Goal: Task Accomplishment & Management: Manage account settings

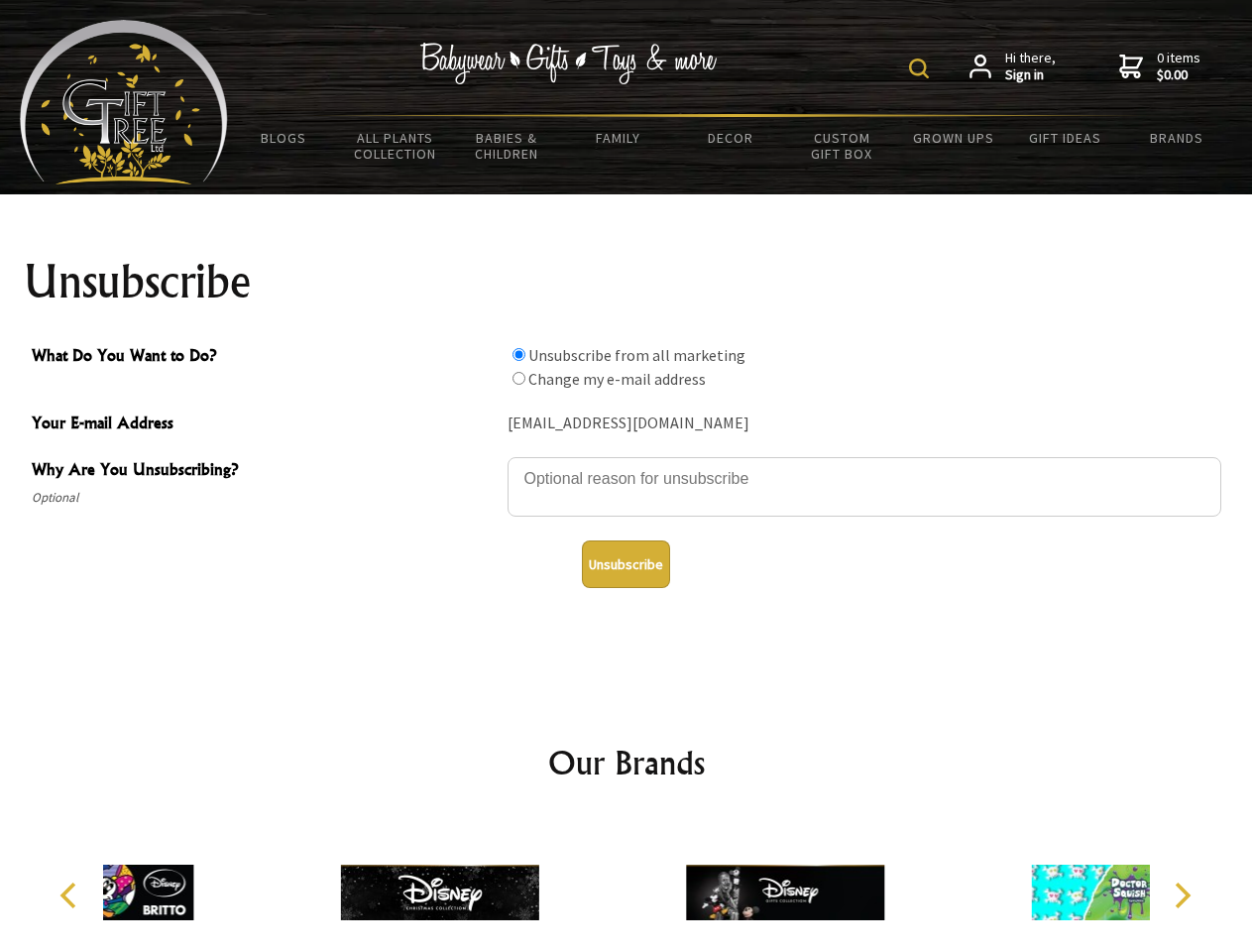
click at [922, 68] on img at bounding box center [919, 68] width 20 height 20
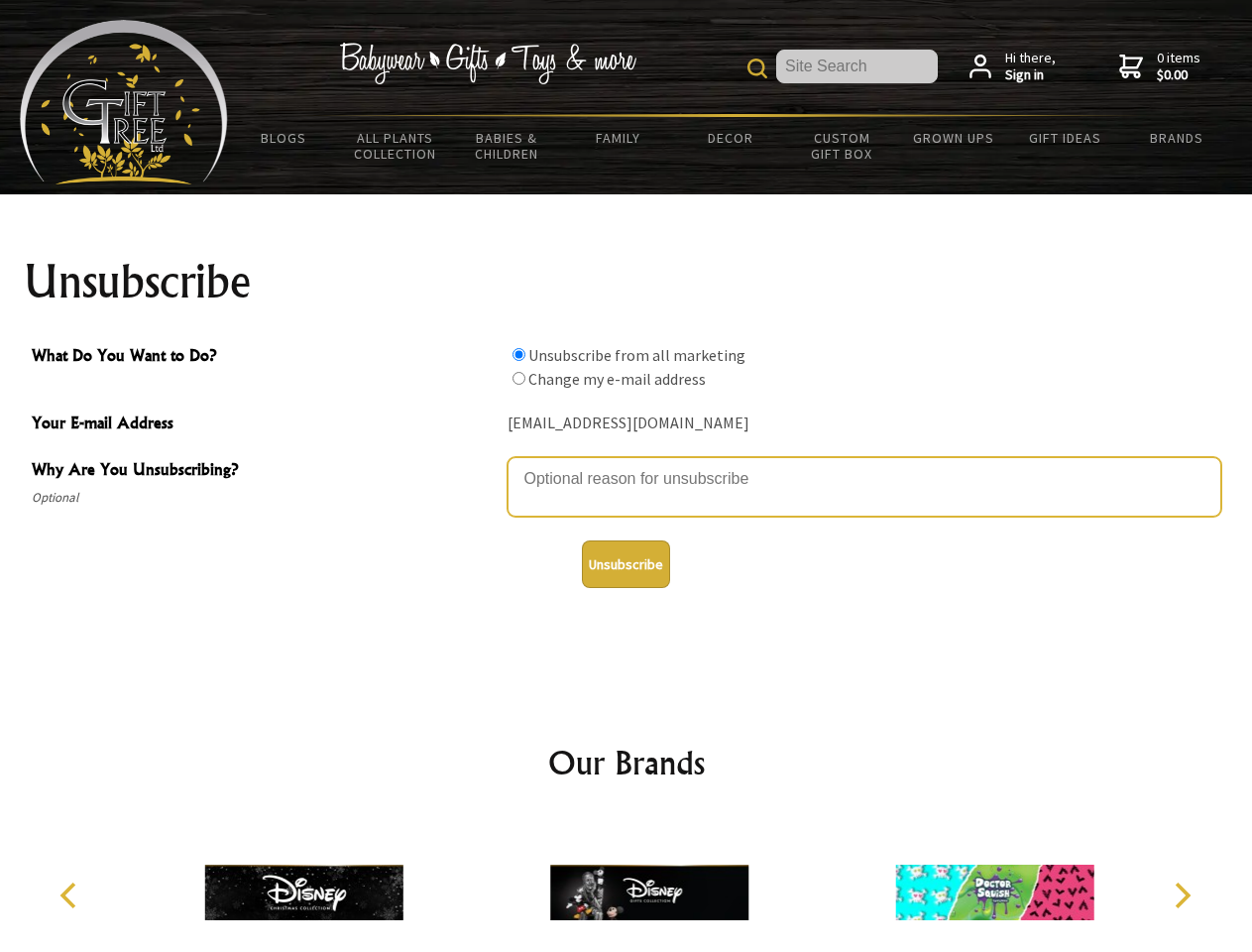
click at [626, 464] on textarea "Why Are You Unsubscribing?" at bounding box center [865, 486] width 714 height 59
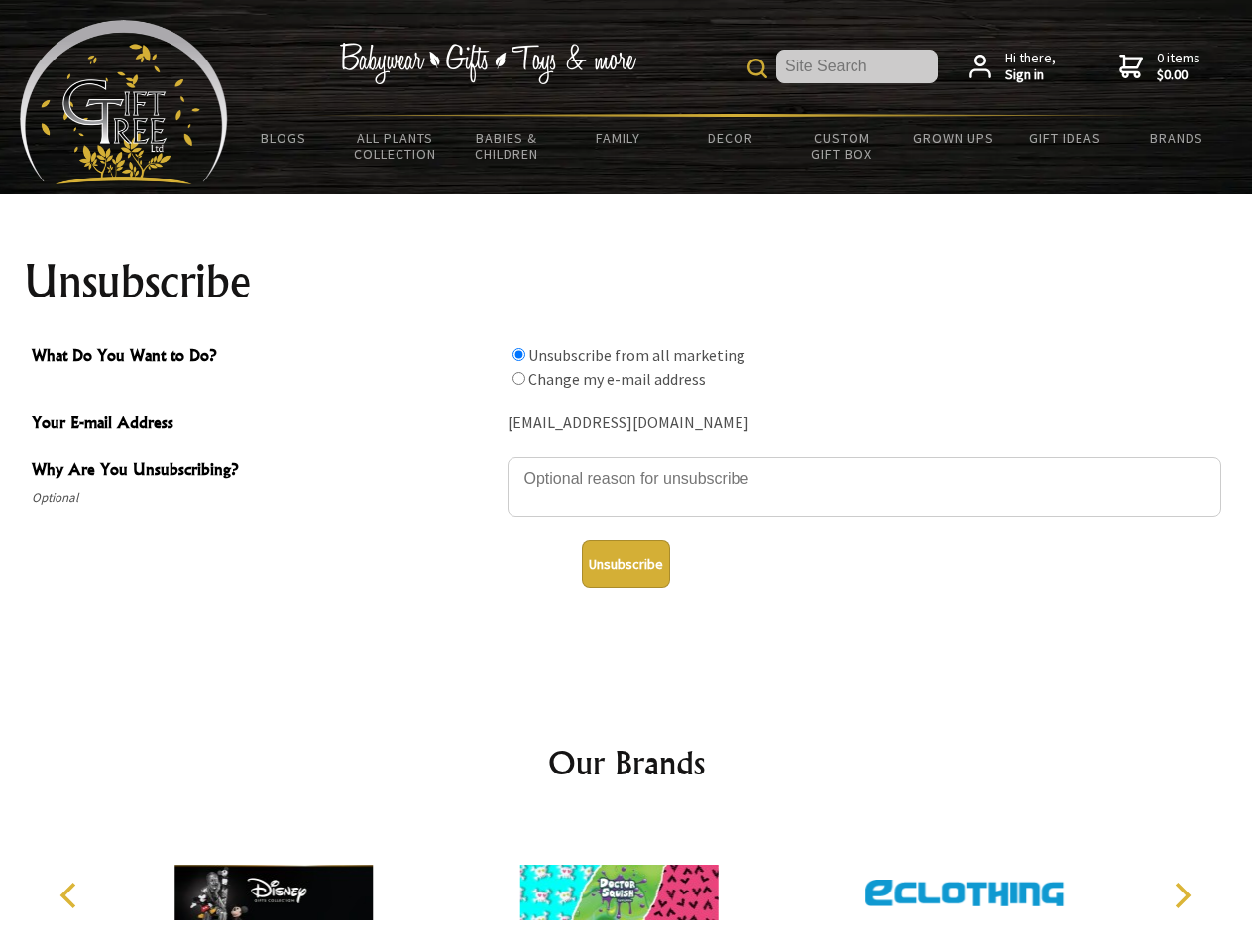
click at [518, 354] on input "What Do You Want to Do?" at bounding box center [518, 354] width 13 height 13
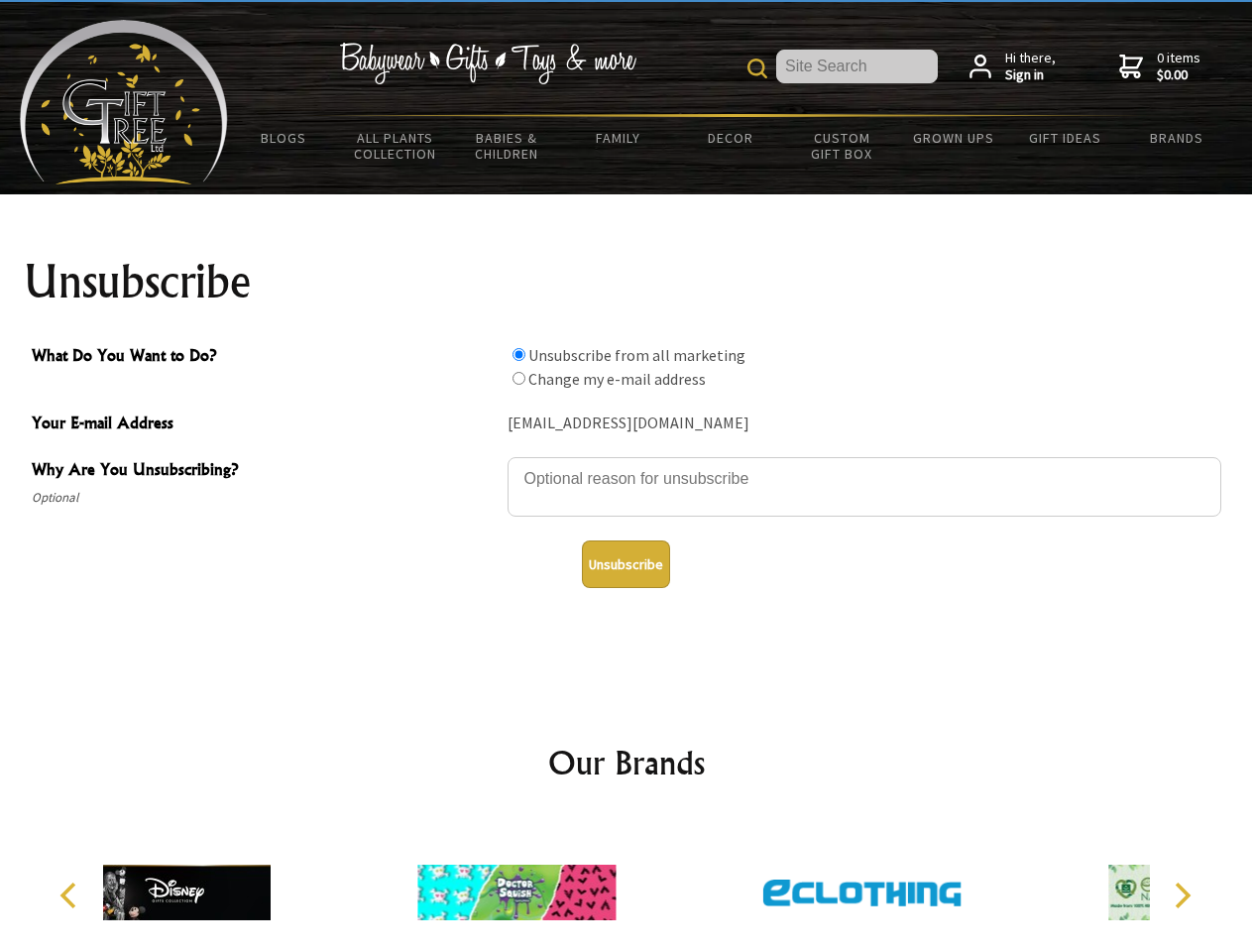
click at [518, 378] on input "What Do You Want to Do?" at bounding box center [518, 378] width 13 height 13
radio input "true"
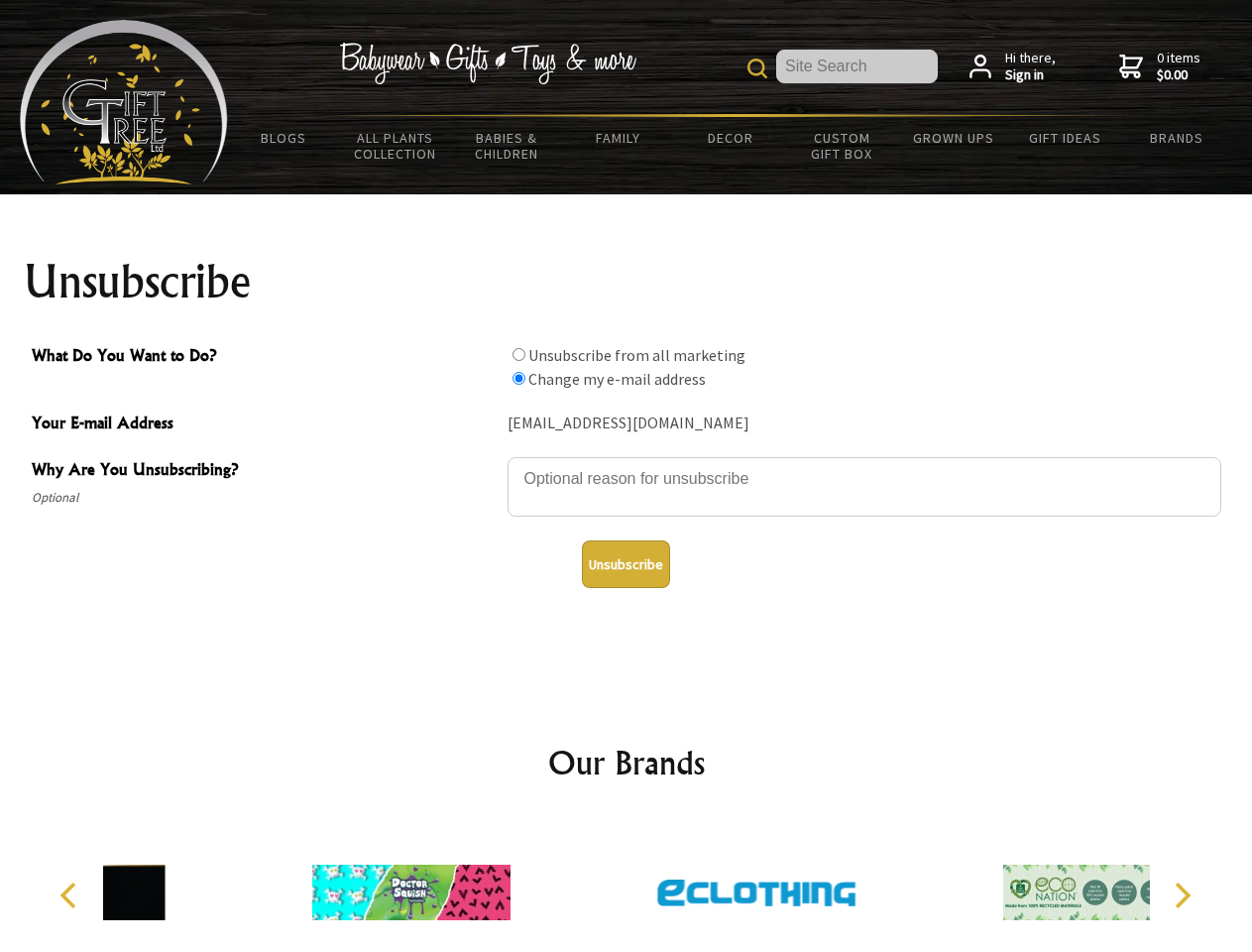
click at [625, 564] on button "Unsubscribe" at bounding box center [626, 564] width 88 height 48
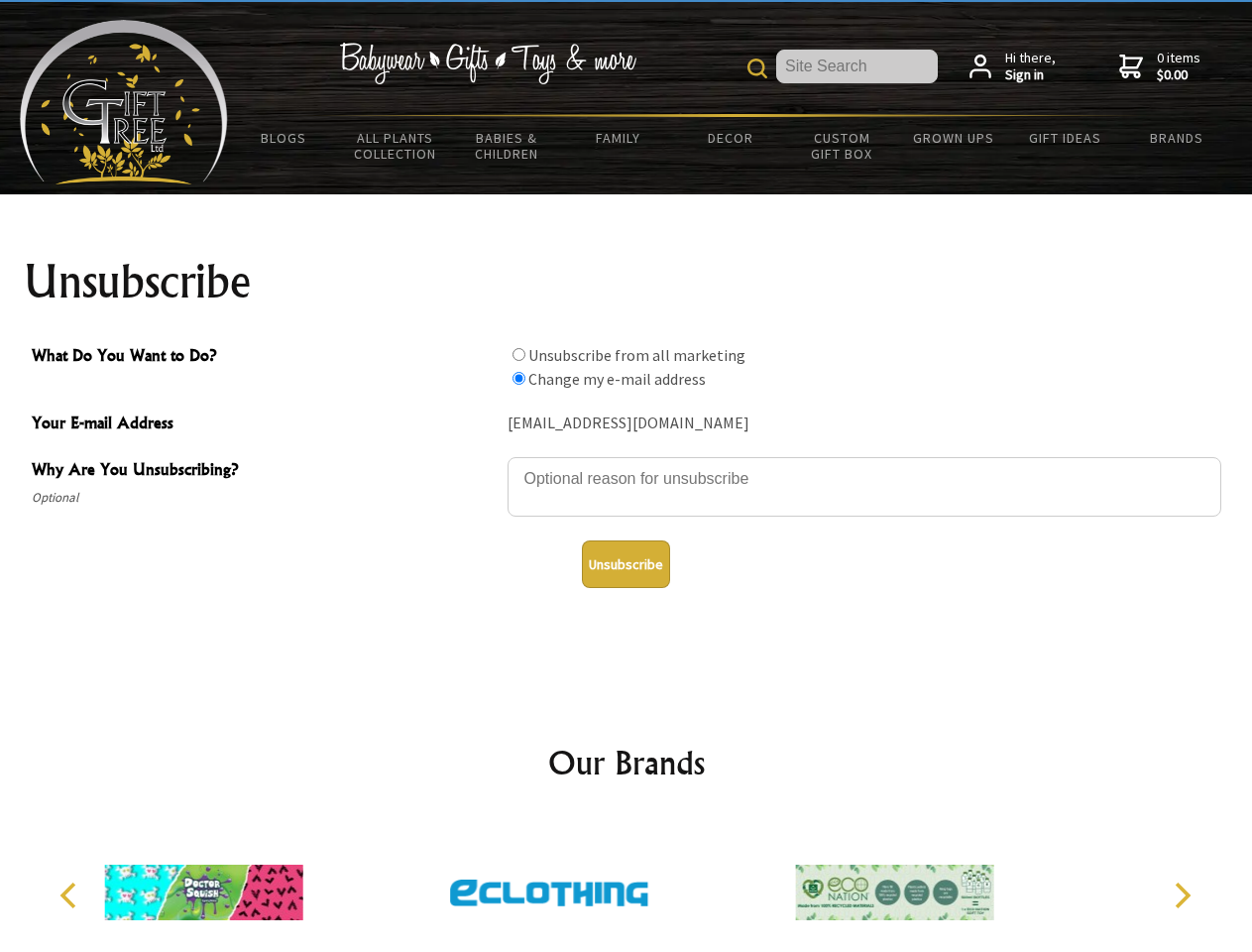
click at [626, 884] on img at bounding box center [549, 892] width 198 height 149
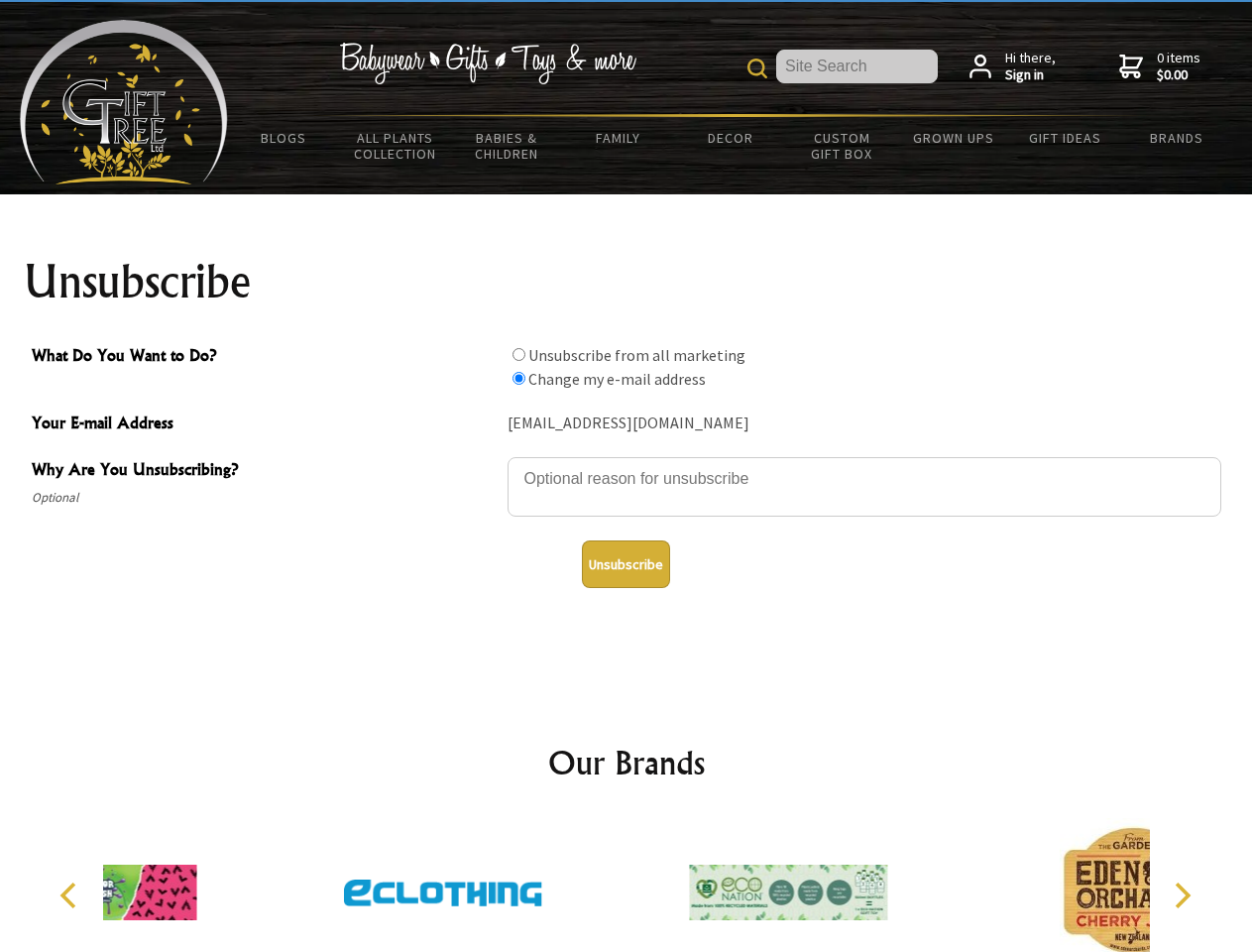
click at [71, 895] on icon "Previous" at bounding box center [70, 895] width 26 height 26
click at [1182, 895] on icon "Next" at bounding box center [1181, 895] width 26 height 26
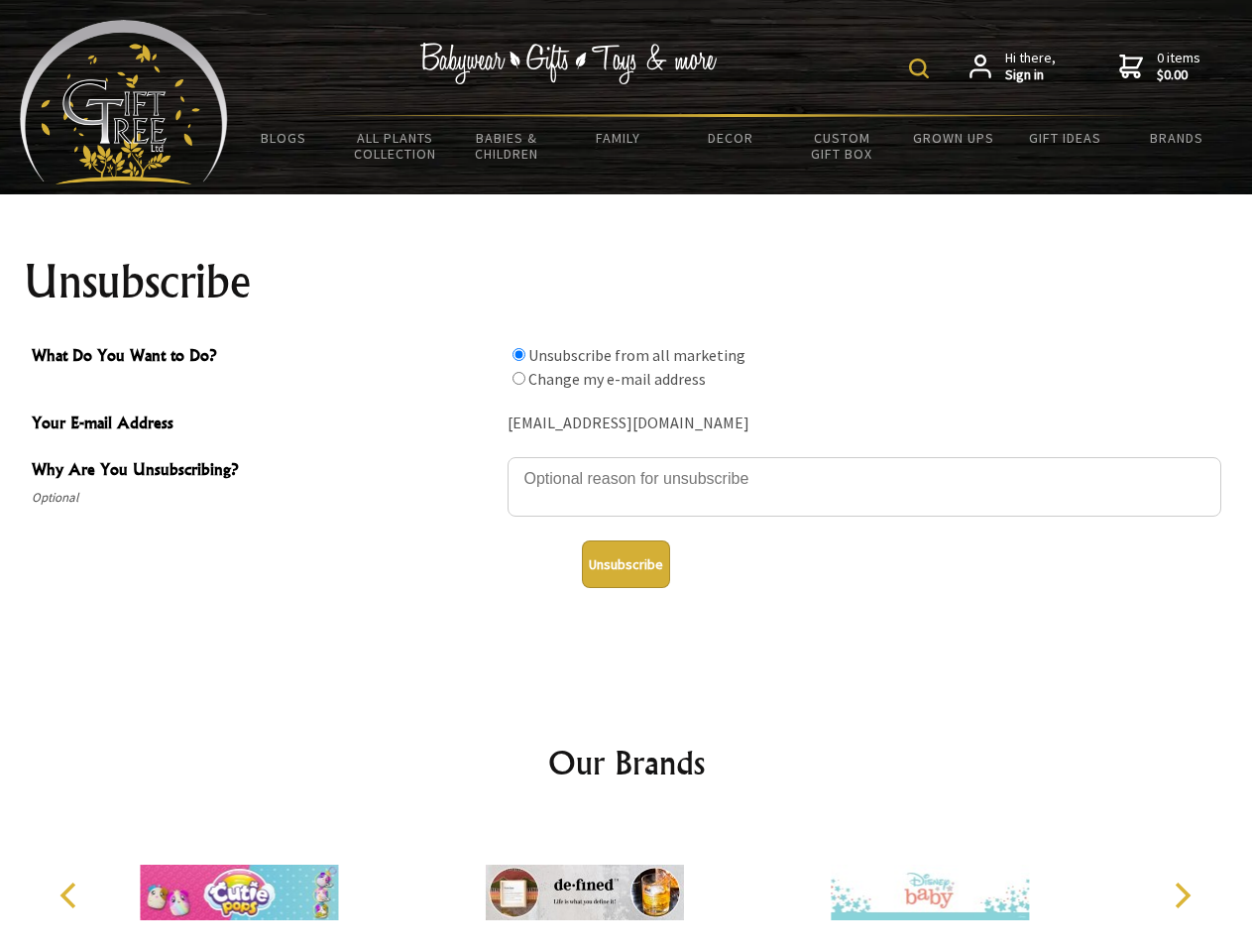
click at [922, 68] on img at bounding box center [919, 68] width 20 height 20
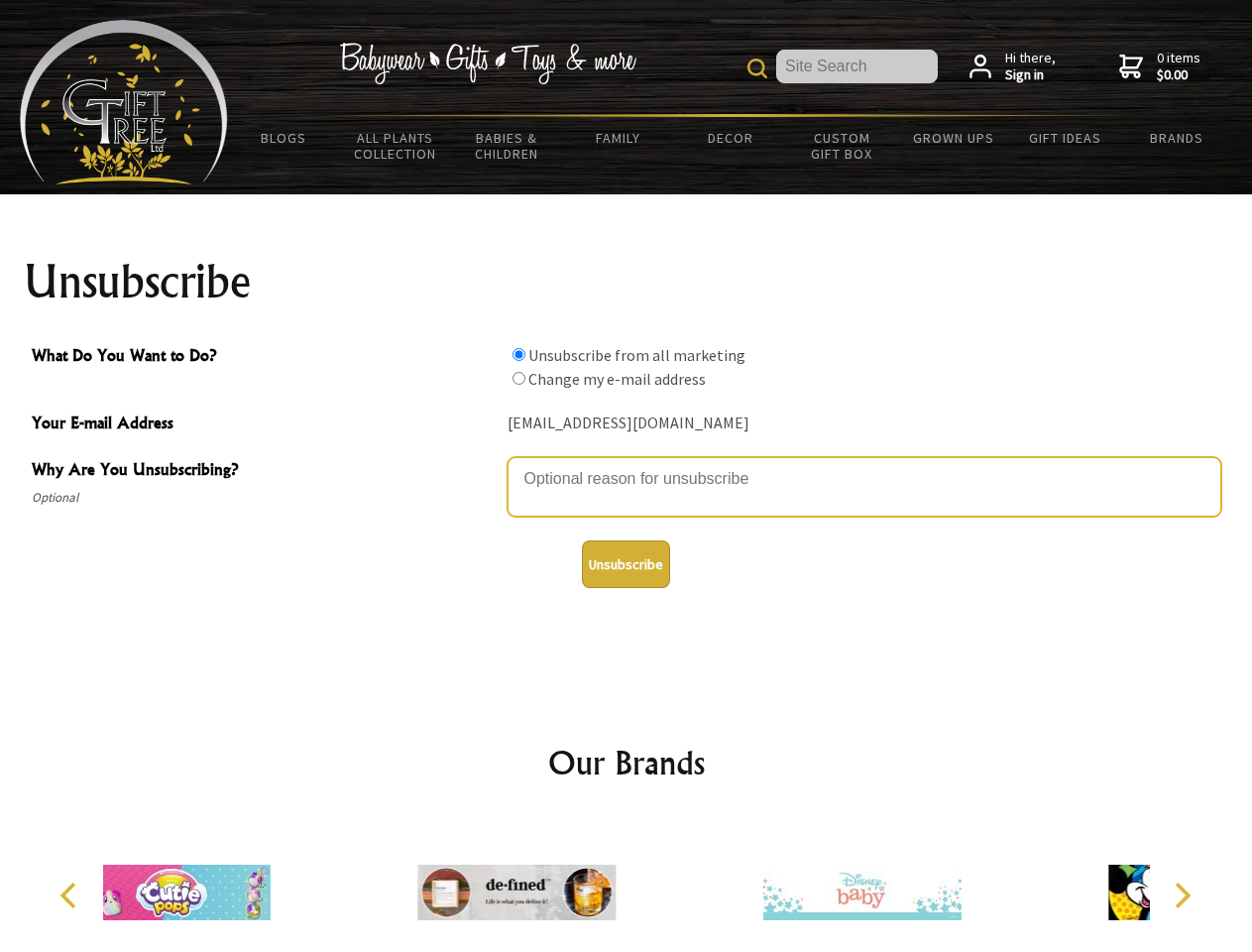
click at [626, 464] on textarea "Why Are You Unsubscribing?" at bounding box center [865, 486] width 714 height 59
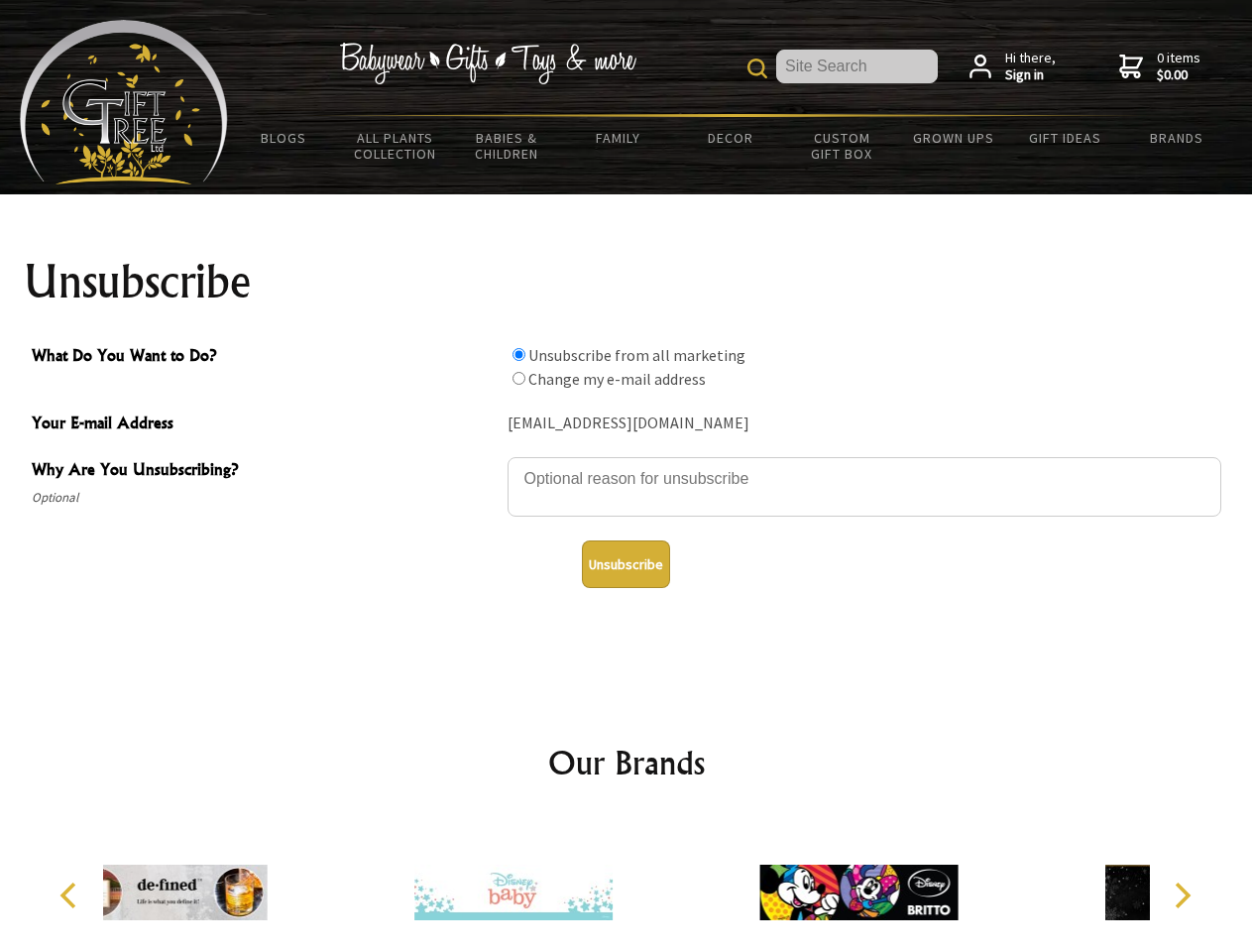
click at [518, 354] on input "What Do You Want to Do?" at bounding box center [518, 354] width 13 height 13
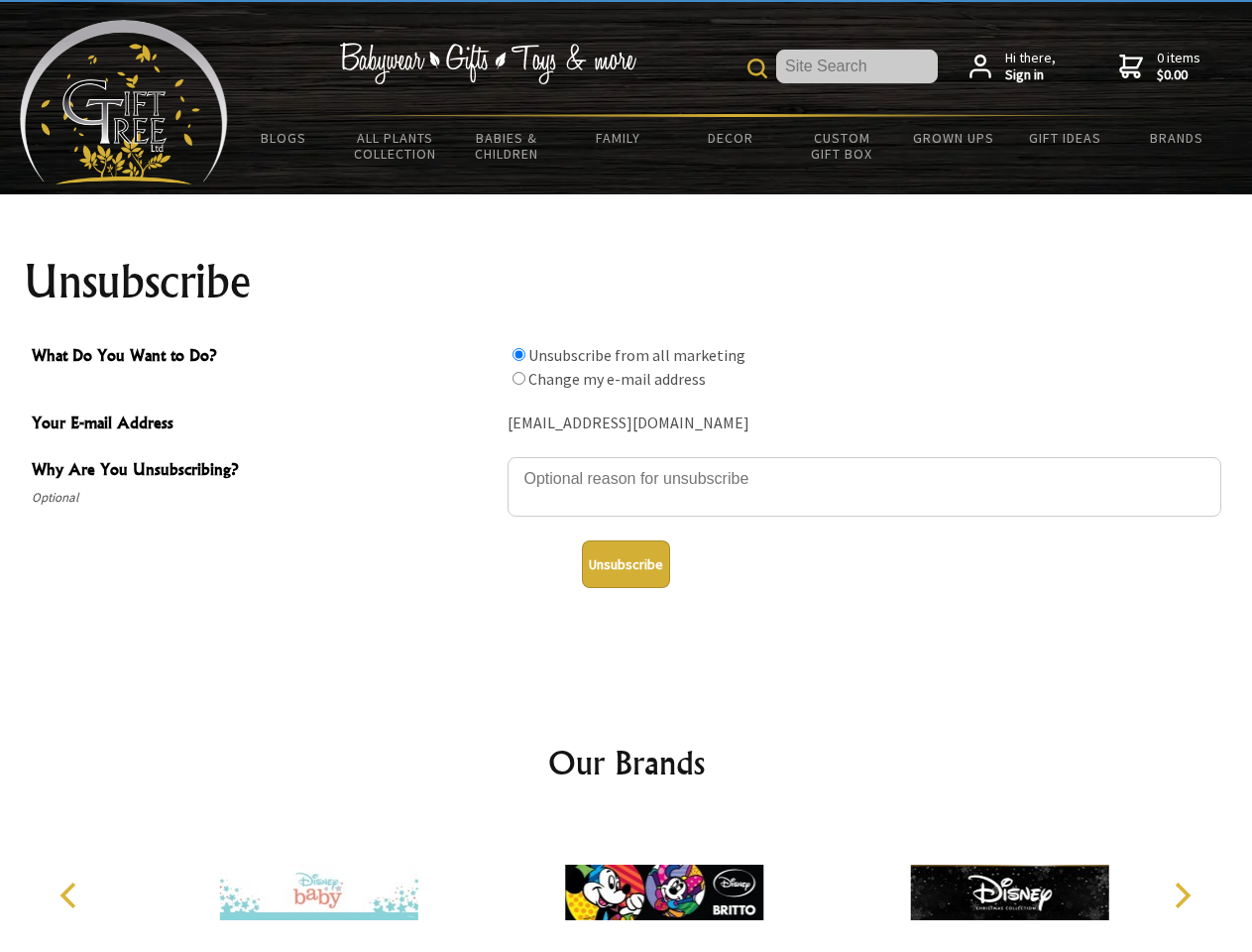
click at [518, 378] on input "What Do You Want to Do?" at bounding box center [518, 378] width 13 height 13
click at [625, 564] on button "Unsubscribe" at bounding box center [626, 564] width 88 height 48
click at [71, 895] on icon "Previous" at bounding box center [70, 895] width 26 height 26
radio input "true"
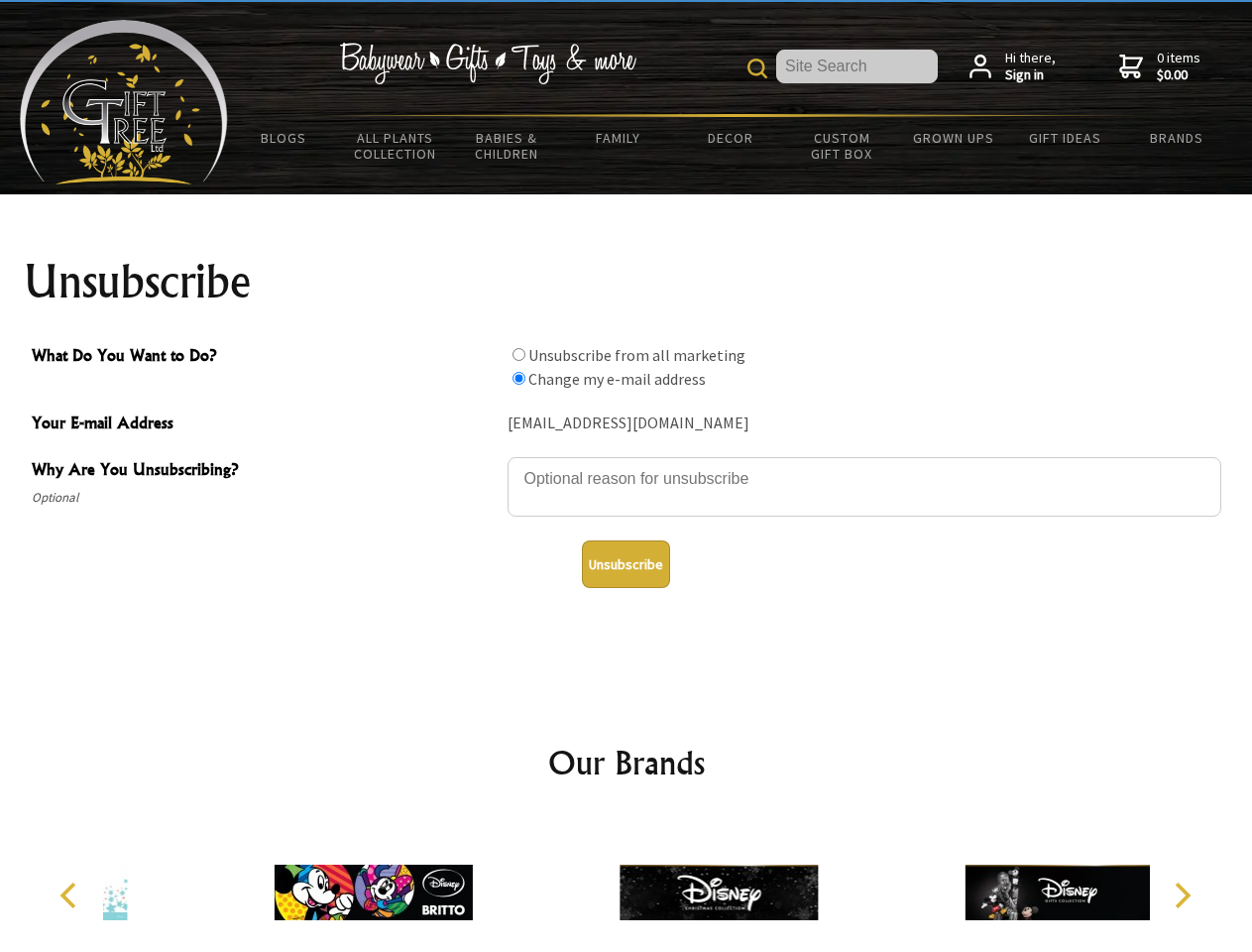
click at [1182, 895] on icon "Next" at bounding box center [1181, 895] width 26 height 26
